Goal: Information Seeking & Learning: Find contact information

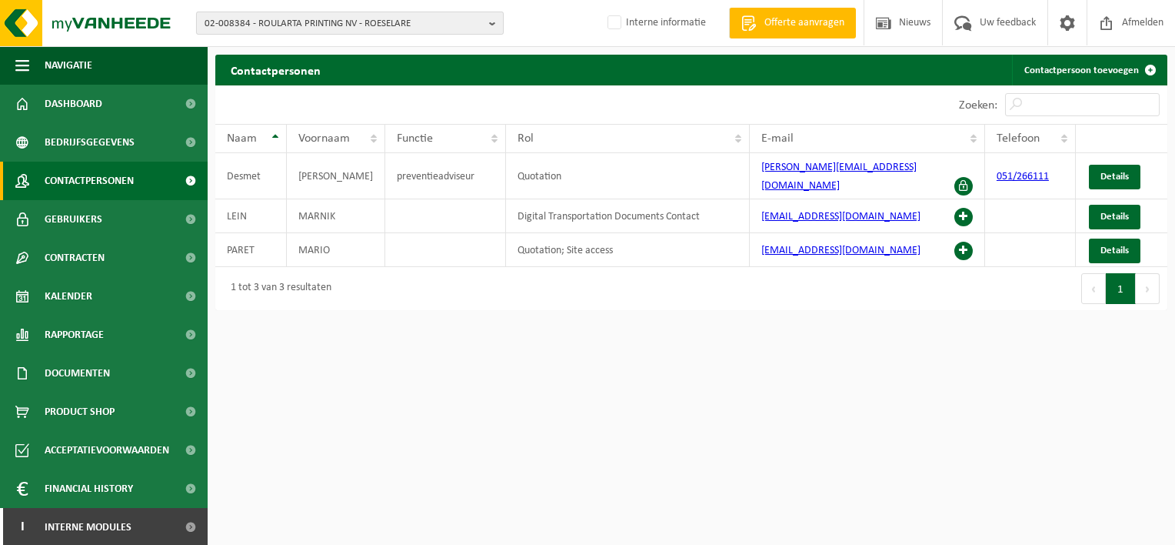
click at [278, 22] on span "02-008384 - ROULARTA PRINTING NV - ROESELARE" at bounding box center [344, 23] width 278 height 23
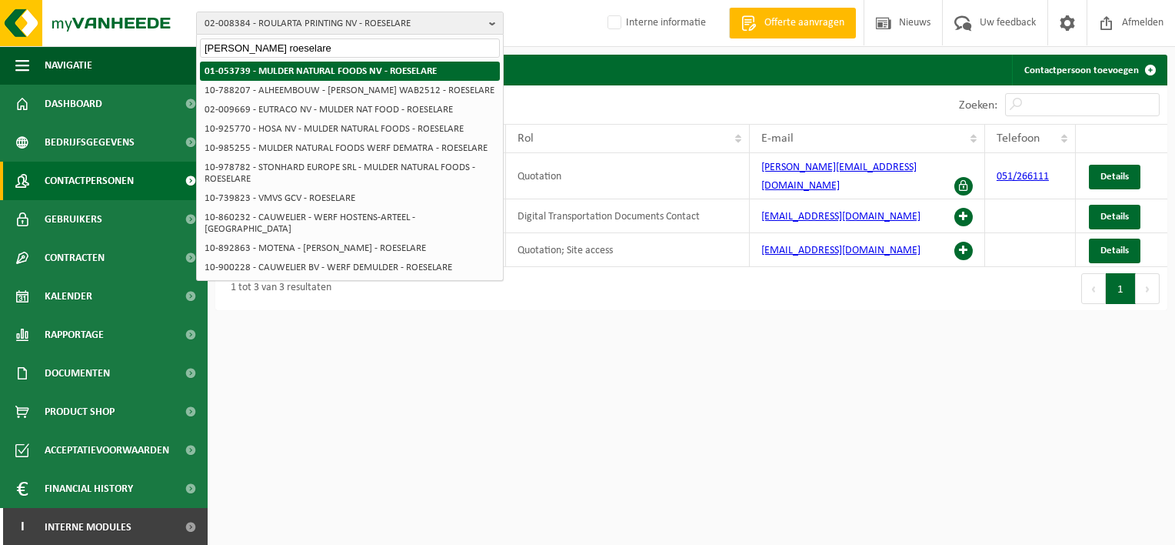
type input "[PERSON_NAME] roeselare"
click at [298, 72] on strong "01-053739 - [PERSON_NAME] NATURAL FOODS NV - ROESELARE" at bounding box center [321, 71] width 232 height 10
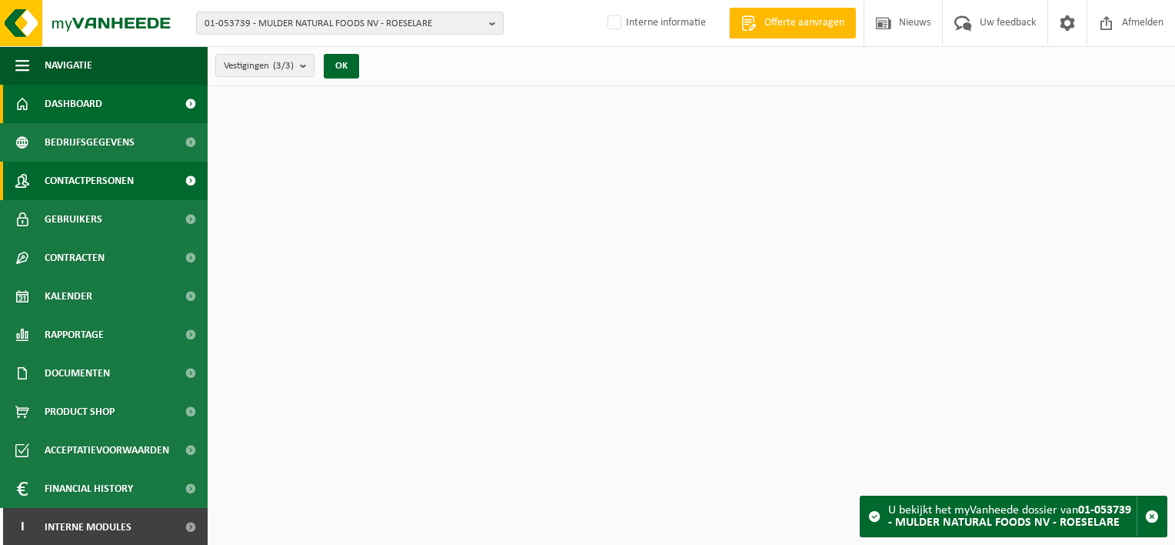
click at [108, 188] on span "Contactpersonen" at bounding box center [89, 181] width 89 height 38
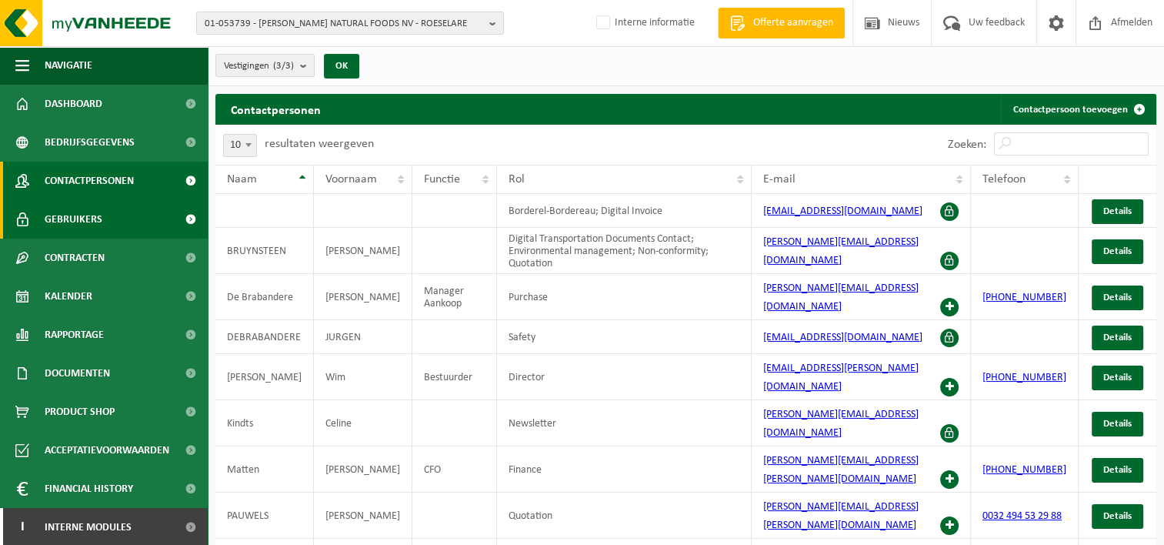
click at [93, 218] on span "Gebruikers" at bounding box center [74, 219] width 58 height 38
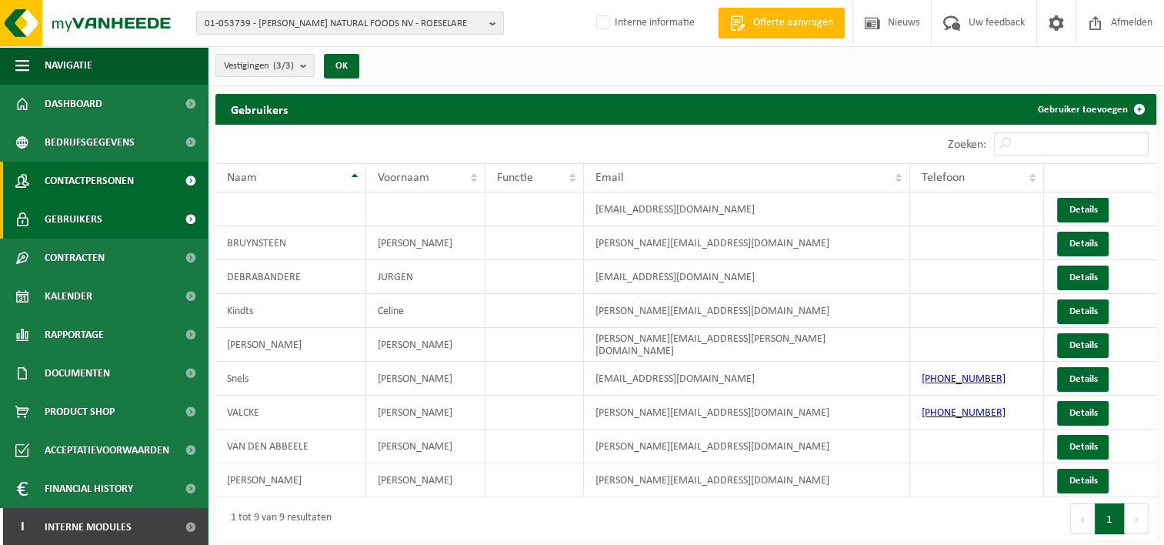
click at [95, 173] on span "Contactpersonen" at bounding box center [89, 181] width 89 height 38
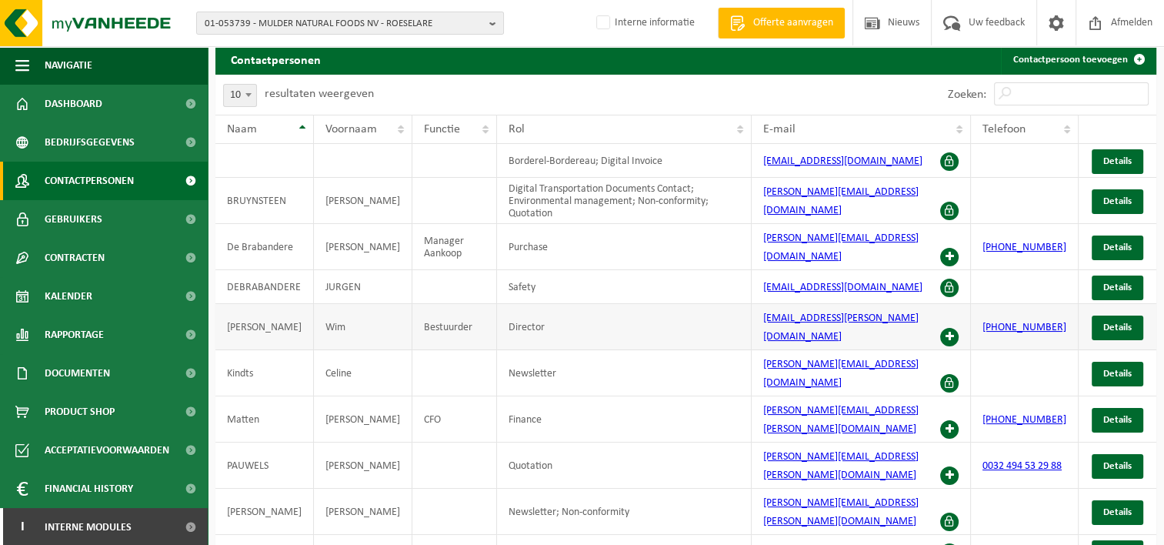
scroll to position [73, 0]
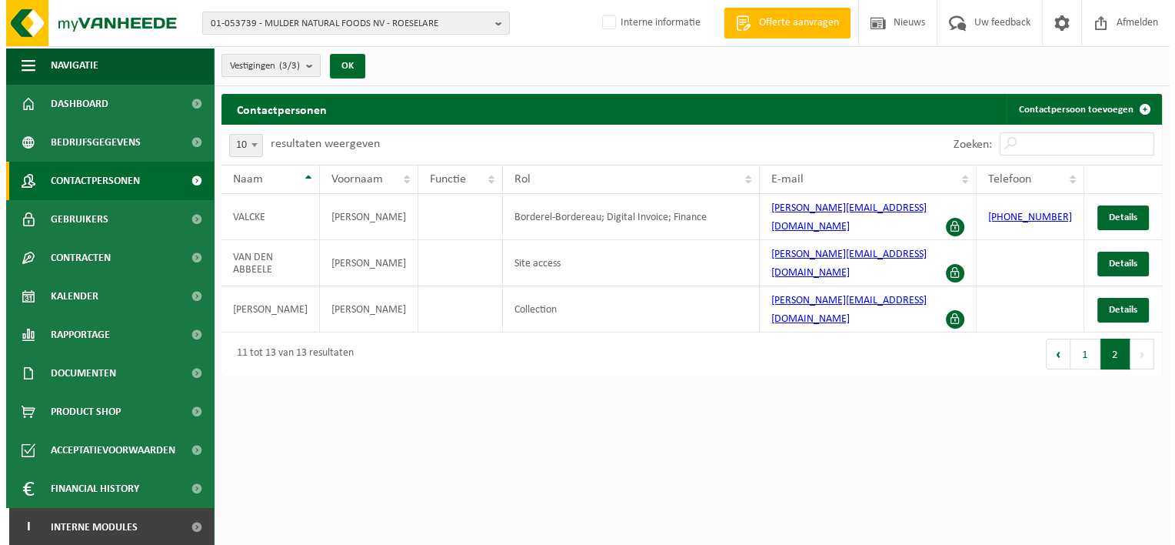
scroll to position [0, 0]
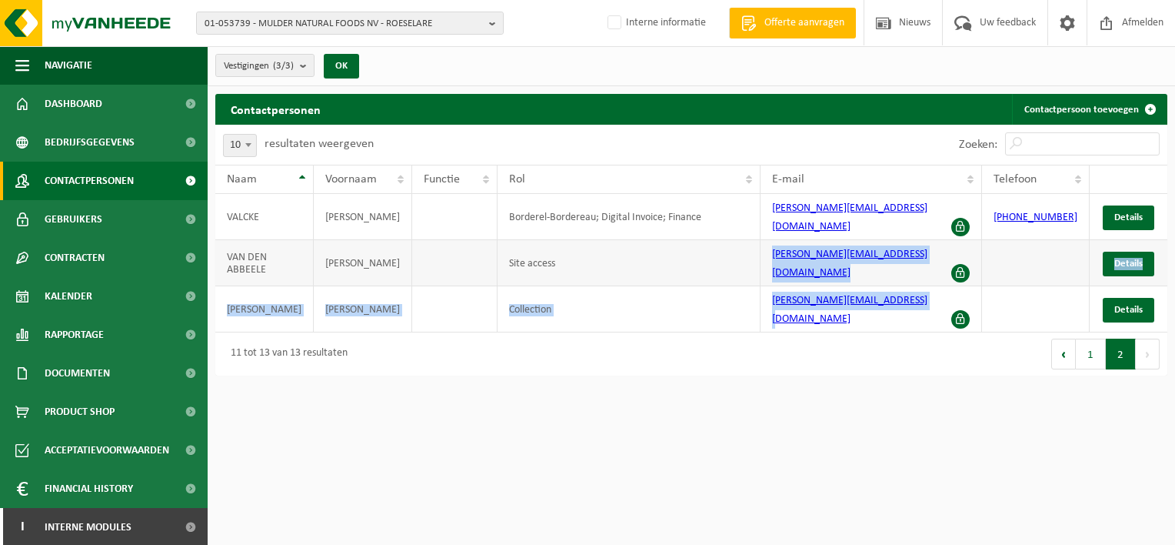
drag, startPoint x: 918, startPoint y: 297, endPoint x: 768, endPoint y: 250, distance: 157.9
click at [768, 250] on tbody "[PERSON_NAME]; Digital Invoice; Finance [PERSON_NAME][EMAIL_ADDRESS][DOMAIN_NAM…" at bounding box center [691, 263] width 952 height 138
drag, startPoint x: 768, startPoint y: 250, endPoint x: 815, endPoint y: 265, distance: 50.1
click at [815, 265] on td "[PERSON_NAME][EMAIL_ADDRESS][DOMAIN_NAME]" at bounding box center [872, 263] width 222 height 46
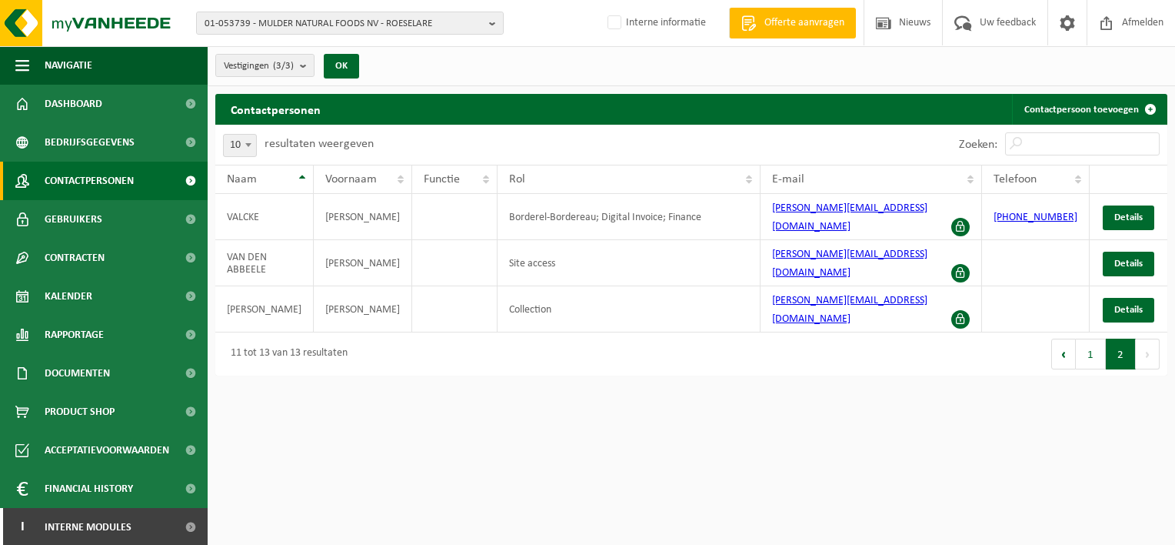
click at [941, 395] on html "01-053739 - [PERSON_NAME] NATURAL FOODS NV - ROESELARE 01-053739 - [PERSON_NAME…" at bounding box center [587, 272] width 1175 height 545
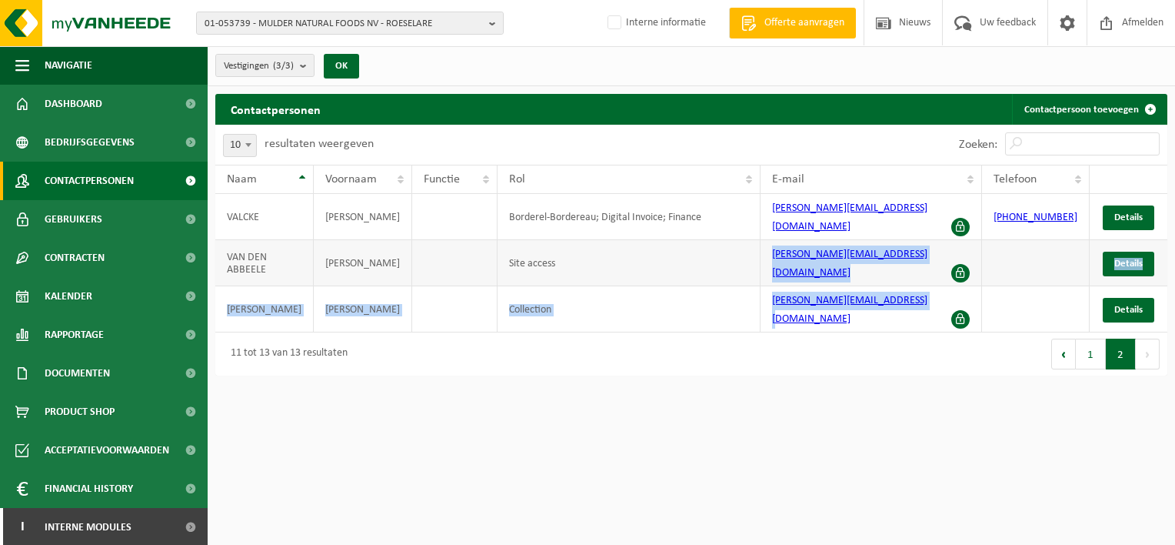
drag, startPoint x: 925, startPoint y: 291, endPoint x: 771, endPoint y: 261, distance: 156.0
click at [771, 261] on tbody "[PERSON_NAME]; Digital Invoice; Finance [PERSON_NAME][EMAIL_ADDRESS][DOMAIN_NAM…" at bounding box center [691, 263] width 952 height 138
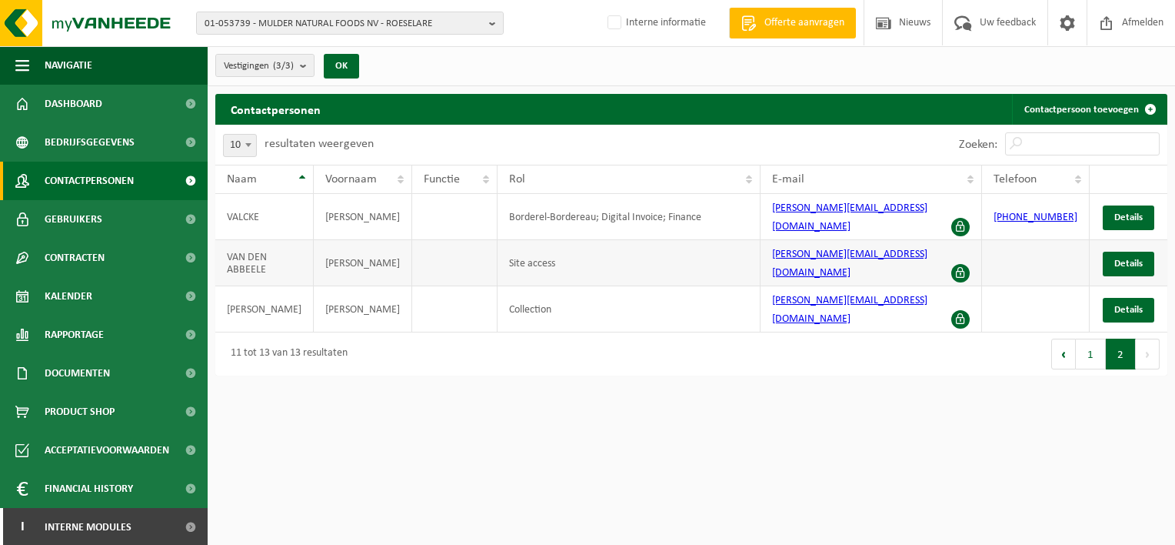
click at [258, 252] on td "VAN DEN ABBEELE" at bounding box center [264, 263] width 98 height 46
